Goal: Task Accomplishment & Management: Manage account settings

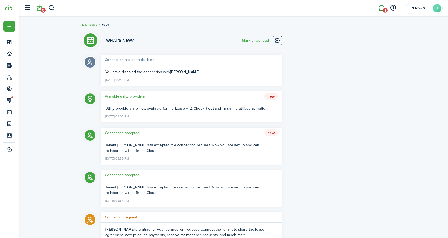
click at [379, 8] on link "1" at bounding box center [381, 8] width 10 height 14
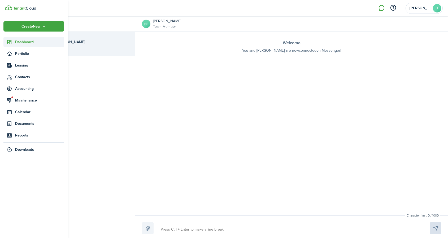
click at [20, 43] on span "Dashboard" at bounding box center [39, 42] width 49 height 6
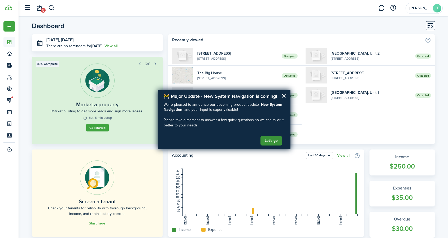
click at [271, 141] on button "Let's go" at bounding box center [270, 141] width 21 height 10
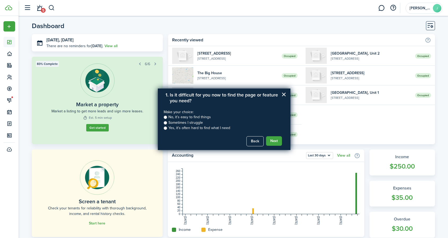
click at [192, 117] on label "No, it’s easy to find things" at bounding box center [189, 117] width 42 height 5
click at [167, 117] on input "No, it’s easy to find things" at bounding box center [165, 117] width 3 height 3
radio input "true"
click at [186, 123] on label "Sometimes I struggle" at bounding box center [185, 122] width 34 height 5
click at [167, 123] on input "Sometimes I struggle" at bounding box center [165, 122] width 3 height 3
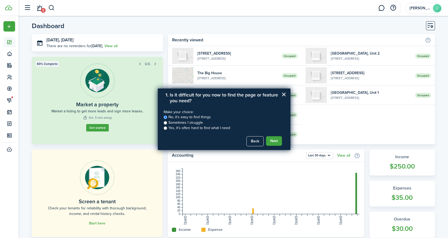
radio input "true"
click at [188, 126] on label "Yes, it's often hard to find what I need" at bounding box center [199, 127] width 62 height 5
click at [167, 126] on input "Yes, it's often hard to find what I need" at bounding box center [165, 127] width 3 height 3
radio input "true"
click at [271, 139] on button "Next" at bounding box center [274, 141] width 16 height 10
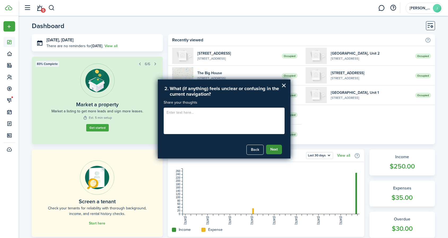
click at [271, 150] on button "Next" at bounding box center [274, 150] width 16 height 10
click at [282, 85] on button "×" at bounding box center [283, 85] width 5 height 8
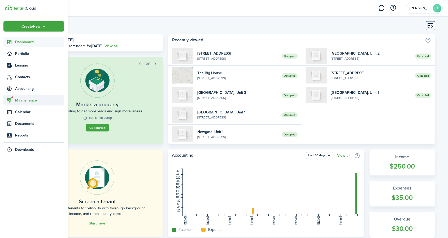
click at [19, 98] on span "Maintenance" at bounding box center [39, 101] width 49 height 6
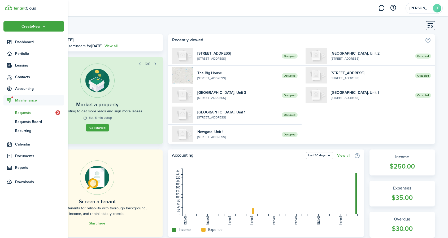
click at [22, 112] on span "Requests" at bounding box center [35, 113] width 40 height 6
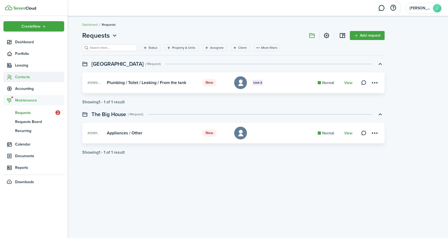
click at [25, 76] on span "Contacts" at bounding box center [39, 77] width 49 height 6
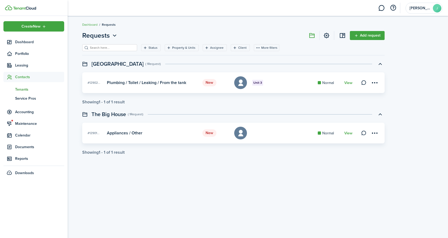
click at [23, 89] on span "Tenants" at bounding box center [39, 90] width 49 height 6
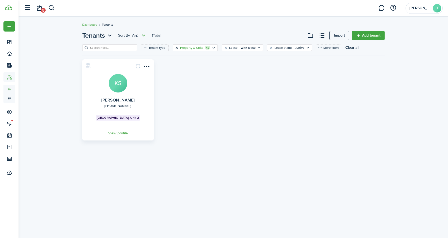
click at [177, 49] on button "Clear filter" at bounding box center [176, 48] width 5 height 4
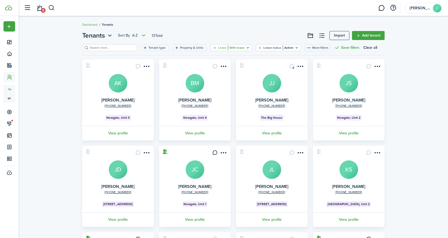
click at [221, 49] on filter-tag-label "Lease" at bounding box center [222, 47] width 8 height 5
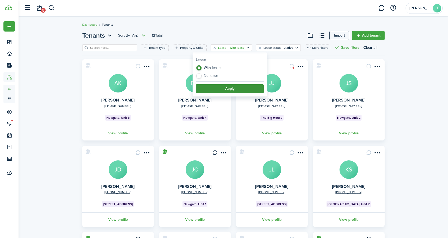
click at [220, 88] on button "Apply" at bounding box center [230, 88] width 68 height 9
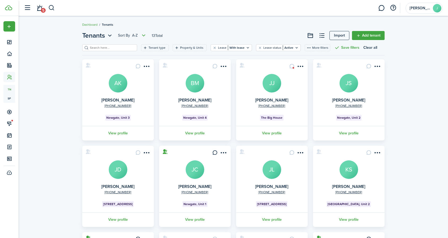
click at [66, 121] on div "Tenants Sort by A-Z 13 Total Import Add tenant Tenant type Property & Units Lea…" at bounding box center [233, 181] width 429 height 306
click at [42, 10] on span "5" at bounding box center [43, 10] width 5 height 5
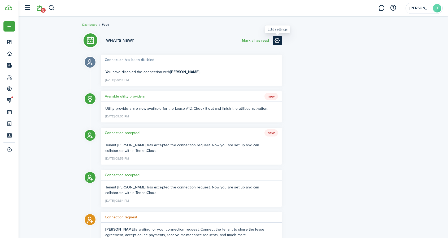
click at [279, 38] on link at bounding box center [277, 40] width 9 height 9
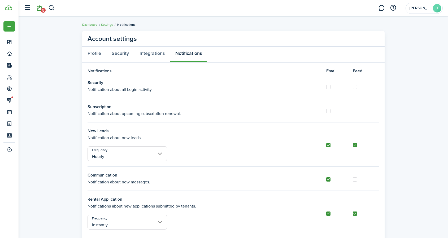
click at [41, 8] on link "5" at bounding box center [39, 8] width 10 height 14
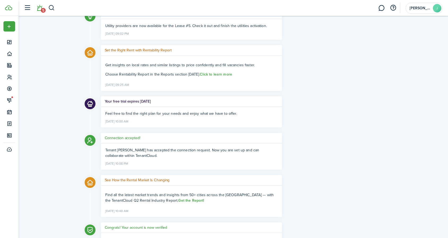
scroll to position [647, 0]
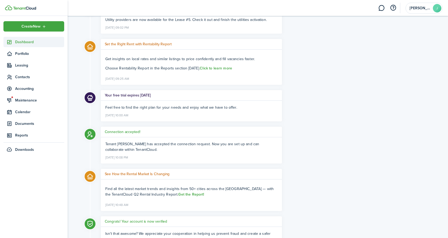
click at [30, 45] on link "Dashboard" at bounding box center [33, 42] width 61 height 10
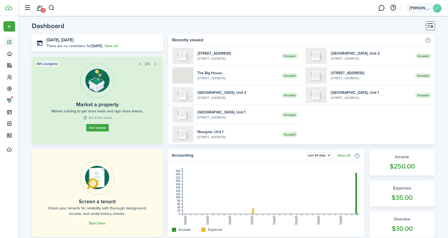
click at [420, 9] on span "[PERSON_NAME]" at bounding box center [419, 8] width 21 height 4
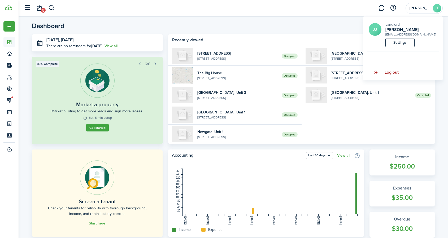
click at [390, 73] on span "Log out" at bounding box center [391, 72] width 14 height 5
